Goal: Task Accomplishment & Management: Use online tool/utility

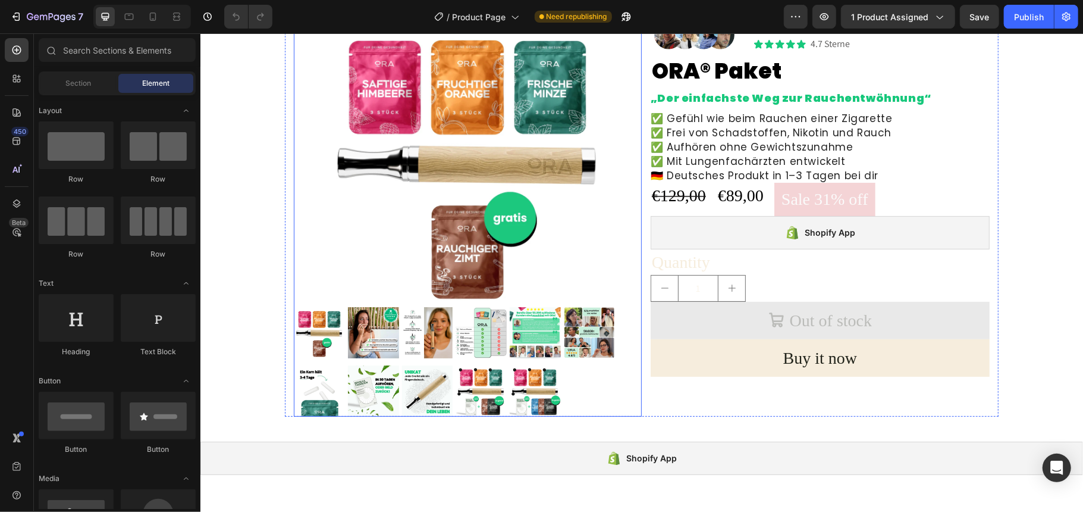
scroll to position [247, 0]
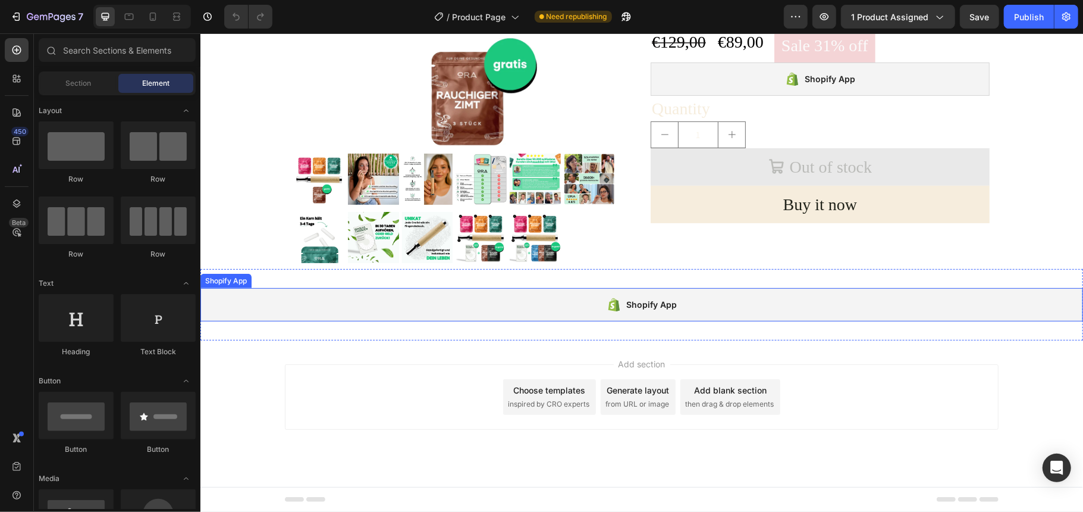
click at [479, 302] on div "Shopify App" at bounding box center [641, 303] width 883 height 33
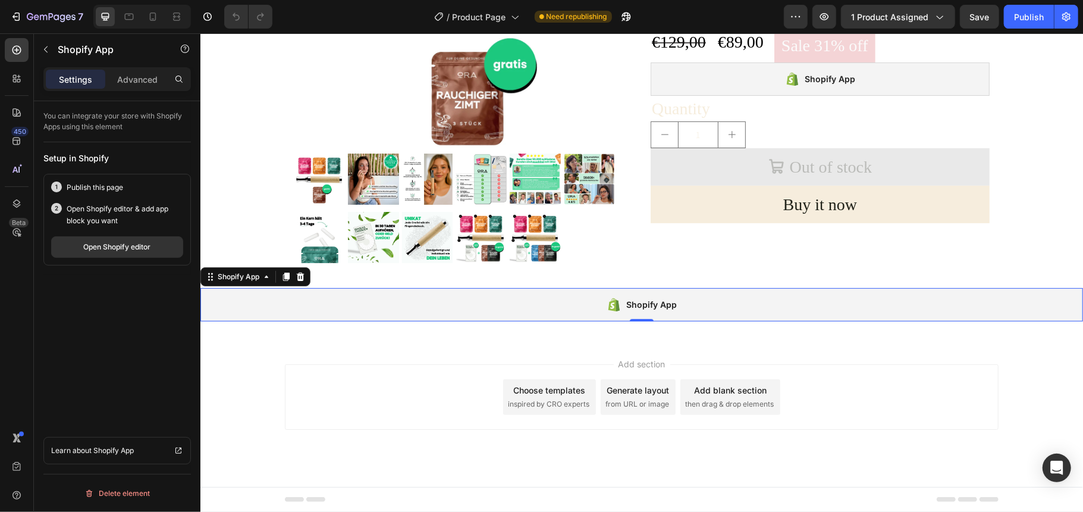
click at [371, 295] on div "Shopify App" at bounding box center [641, 303] width 883 height 33
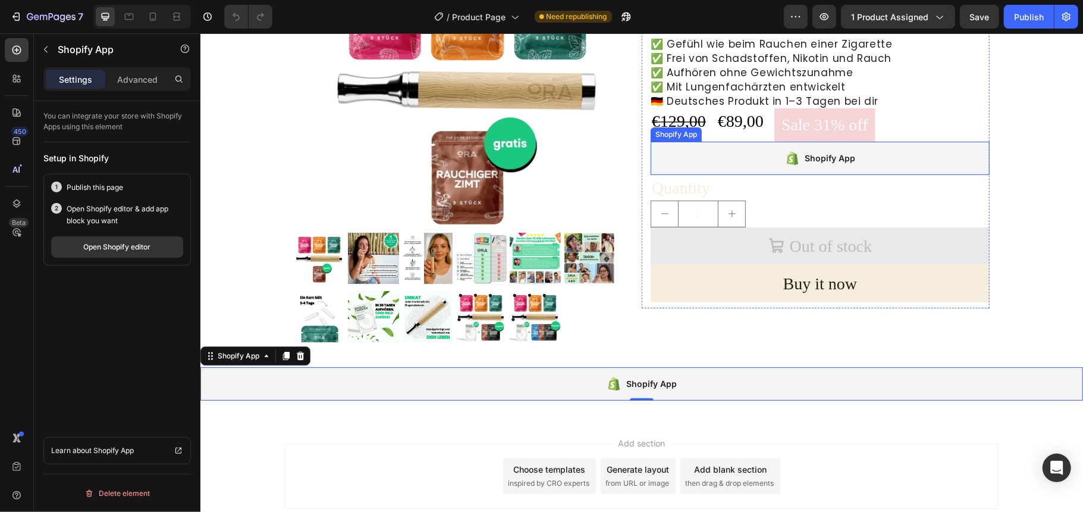
click at [726, 159] on div "Shopify App" at bounding box center [819, 157] width 339 height 33
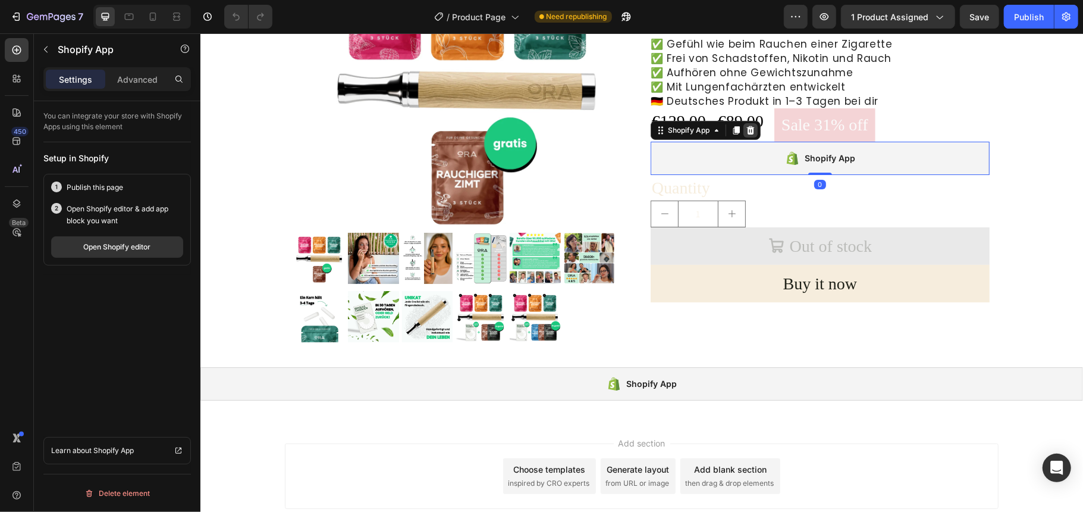
click at [747, 128] on icon at bounding box center [751, 129] width 8 height 8
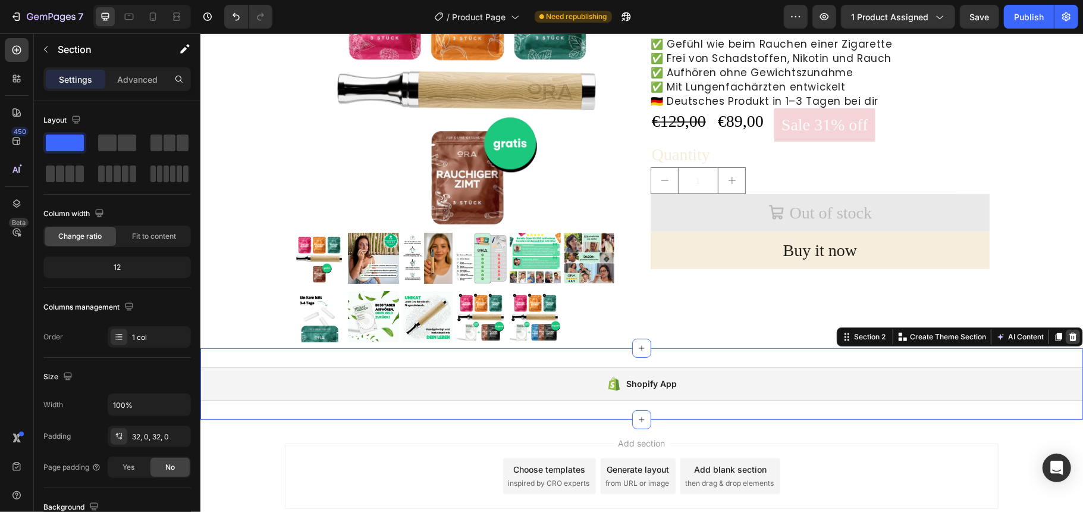
click at [1069, 334] on icon at bounding box center [1073, 336] width 8 height 8
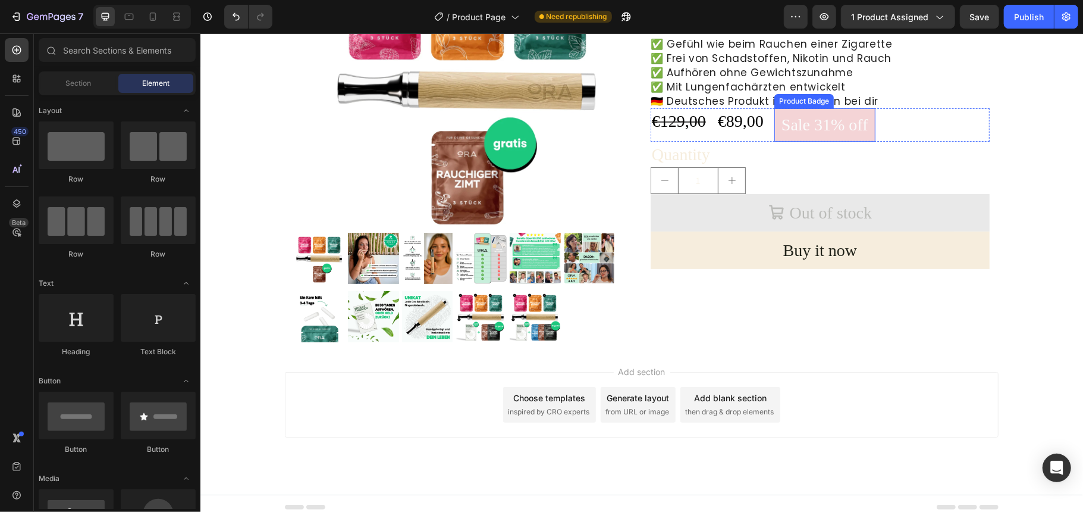
click at [829, 126] on pre "Sale 31% off" at bounding box center [824, 124] width 101 height 33
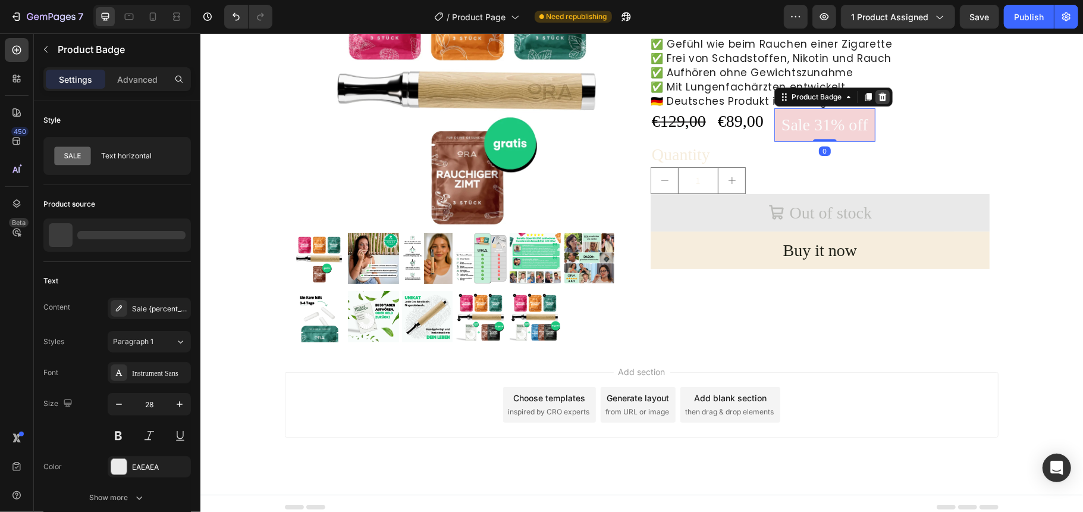
click at [879, 96] on icon at bounding box center [883, 96] width 8 height 8
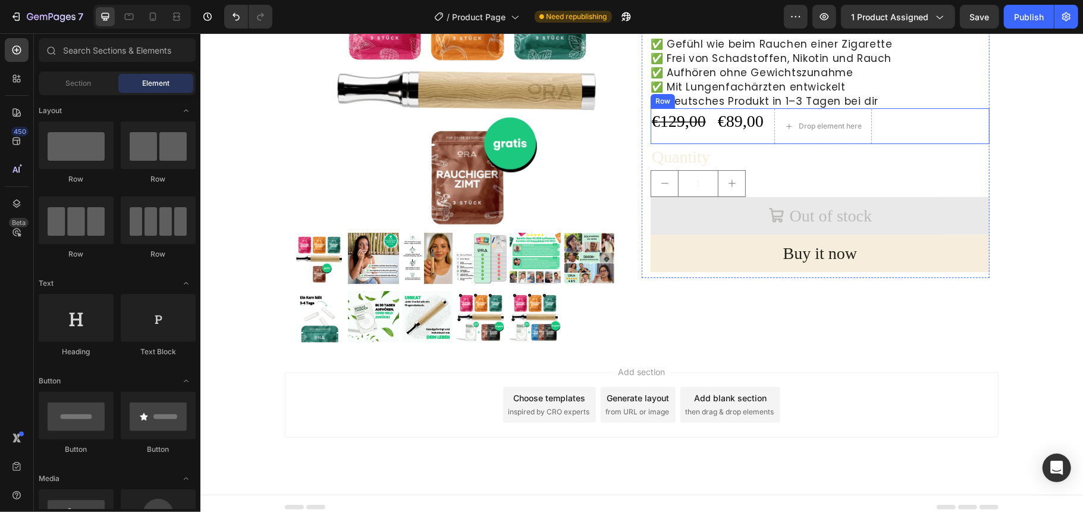
click at [890, 128] on div "€129,00 Compare Price Compare Price €89,00 Product Price Product Price Drop ele…" at bounding box center [819, 126] width 339 height 36
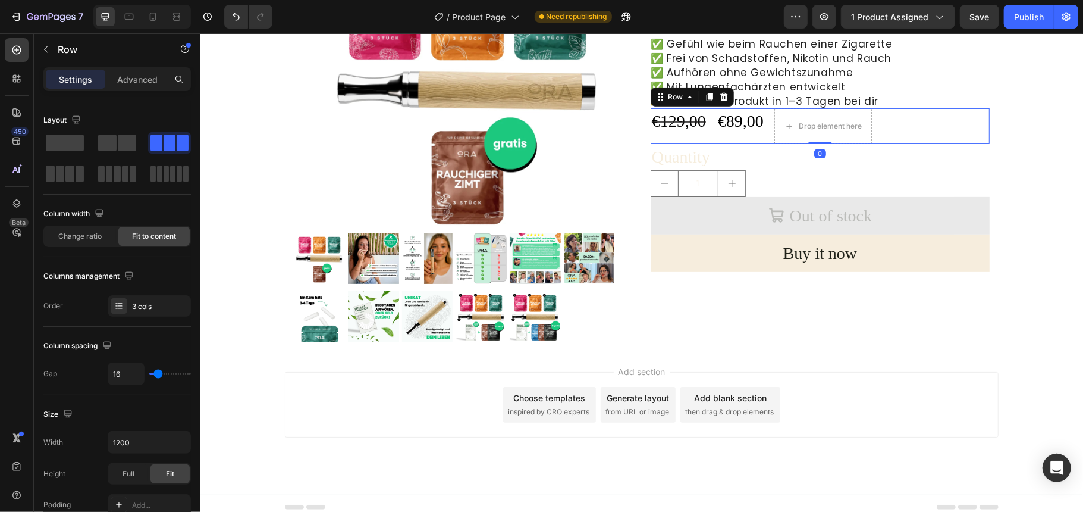
drag, startPoint x: 121, startPoint y: 140, endPoint x: 284, endPoint y: 3, distance: 212.7
click at [122, 140] on span at bounding box center [127, 142] width 18 height 17
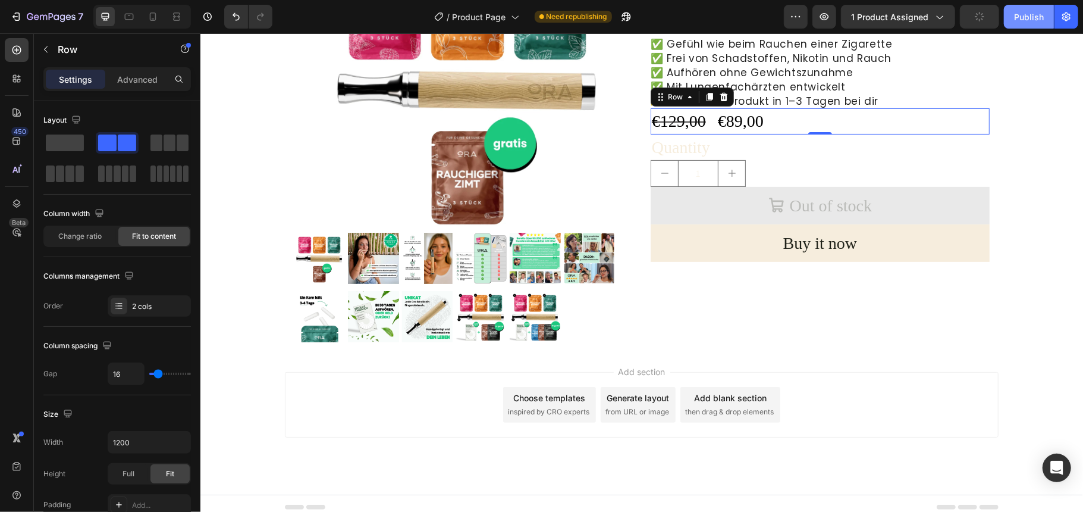
click at [1030, 17] on div "Publish" at bounding box center [1029, 17] width 30 height 12
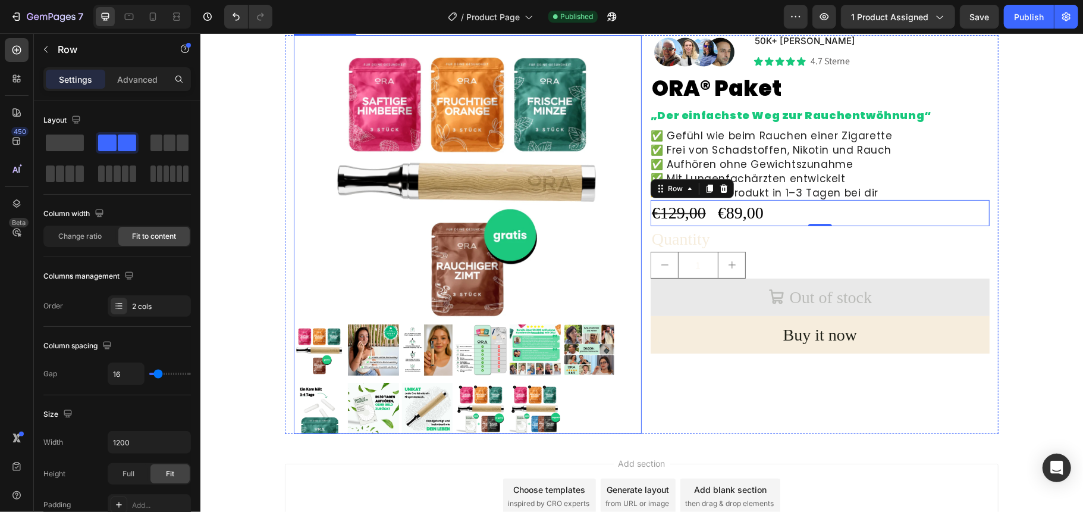
scroll to position [158, 0]
